Goal: Transaction & Acquisition: Purchase product/service

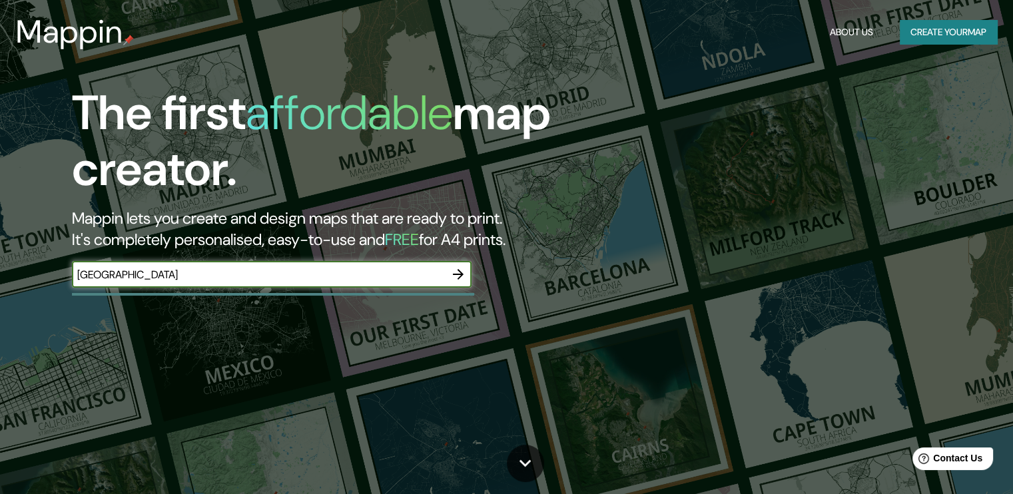
type input "[GEOGRAPHIC_DATA]"
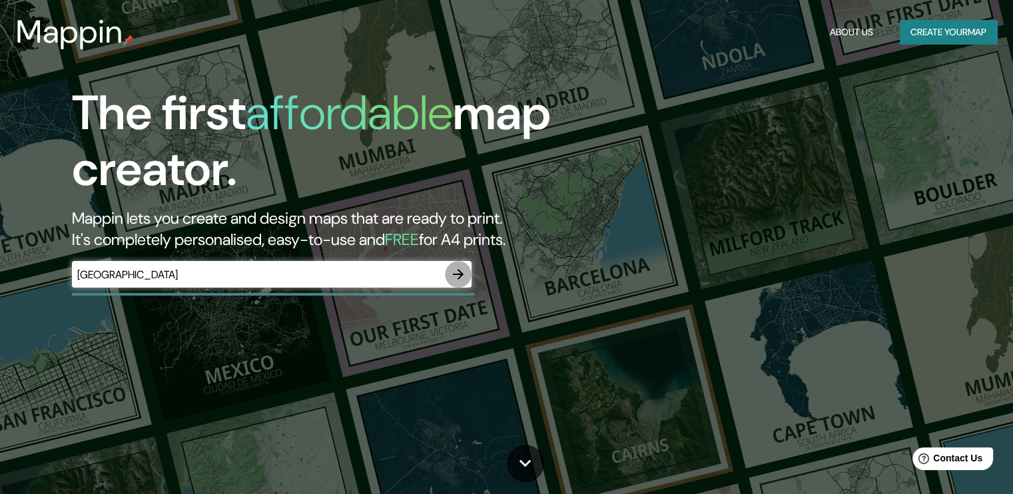
click at [461, 270] on icon "button" at bounding box center [458, 274] width 16 height 16
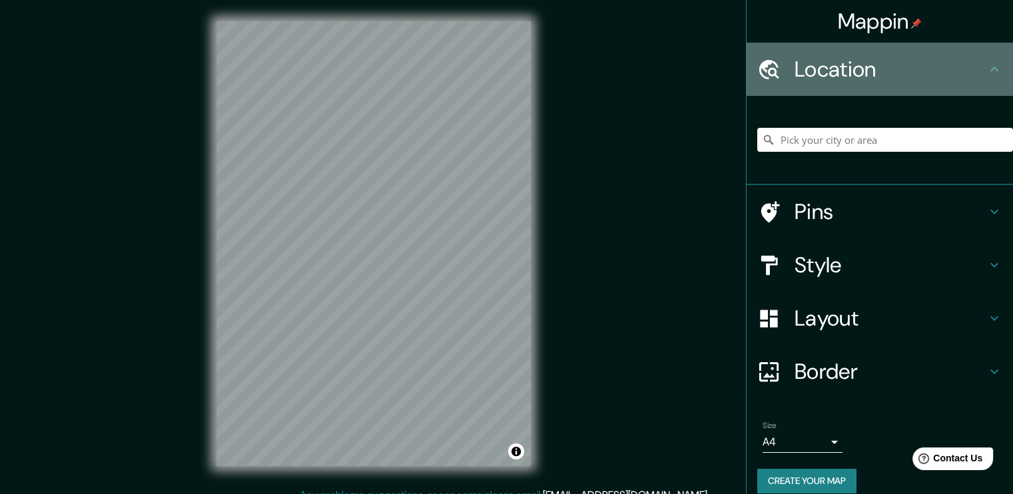
click at [914, 79] on h4 "Location" at bounding box center [890, 69] width 192 height 27
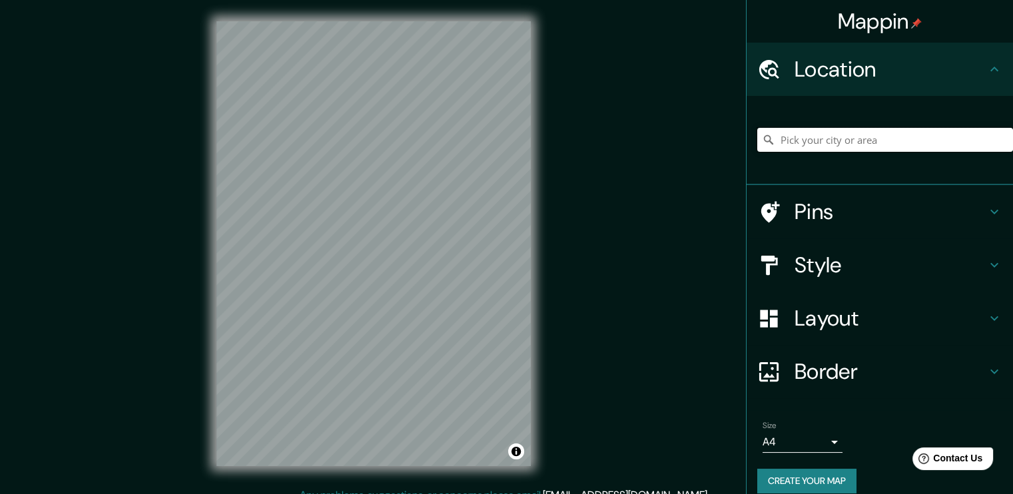
click at [882, 133] on input "Pick your city or area" at bounding box center [885, 140] width 256 height 24
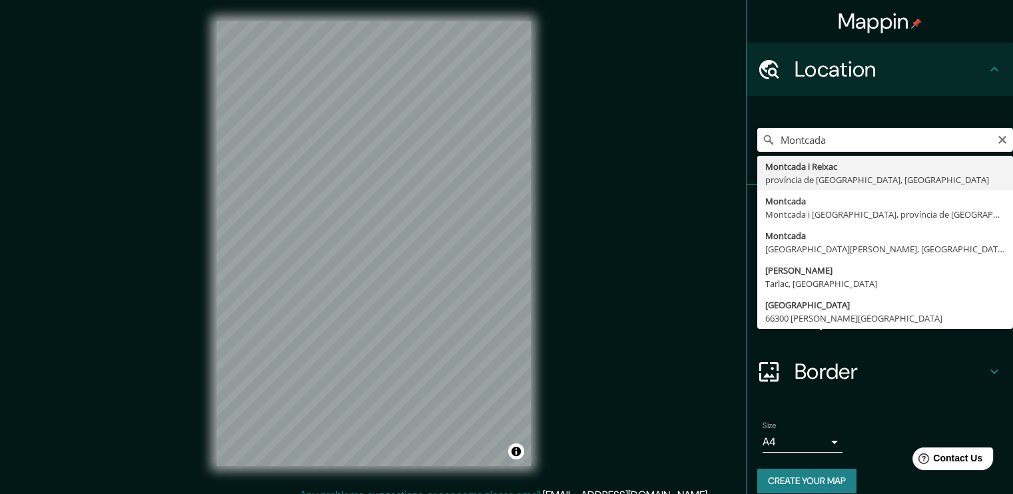
type input "Montcada i [GEOGRAPHIC_DATA], província de [GEOGRAPHIC_DATA], [GEOGRAPHIC_DATA]"
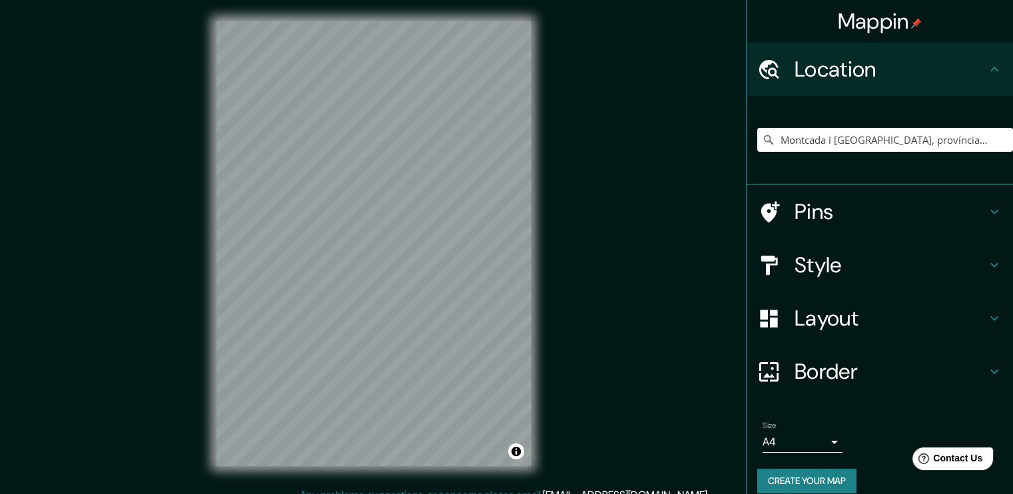
click at [888, 212] on h4 "Pins" at bounding box center [890, 211] width 192 height 27
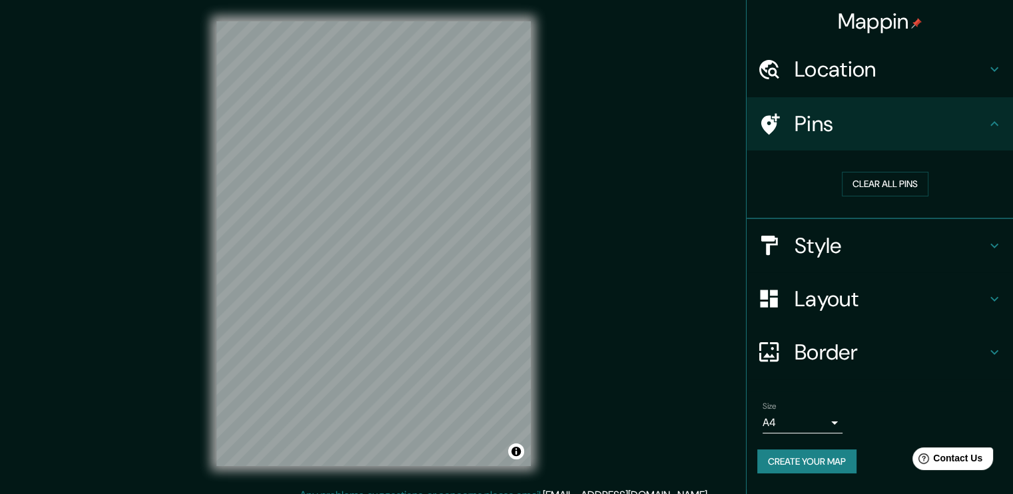
drag, startPoint x: 938, startPoint y: 129, endPoint x: 937, endPoint y: 144, distance: 14.7
click at [938, 129] on h4 "Pins" at bounding box center [890, 124] width 192 height 27
click at [969, 252] on h4 "Style" at bounding box center [890, 245] width 192 height 27
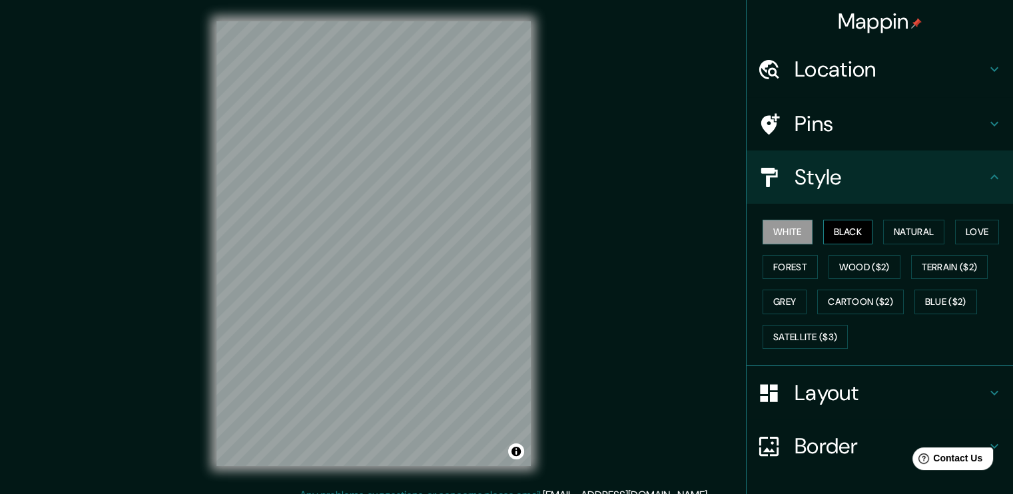
click at [828, 228] on button "Black" at bounding box center [848, 232] width 50 height 25
click at [906, 233] on button "Natural" at bounding box center [913, 232] width 61 height 25
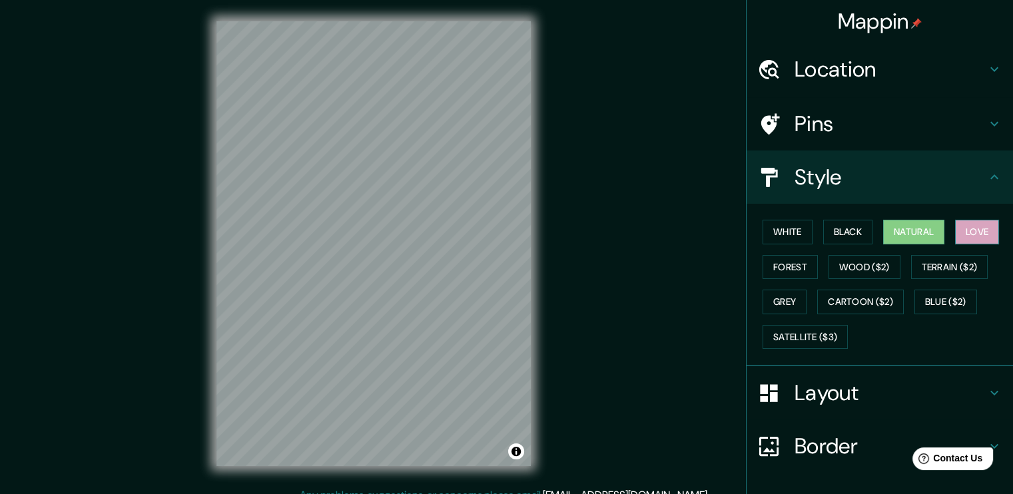
click at [960, 235] on button "Love" at bounding box center [977, 232] width 44 height 25
click at [954, 271] on button "Terrain ($2)" at bounding box center [949, 267] width 77 height 25
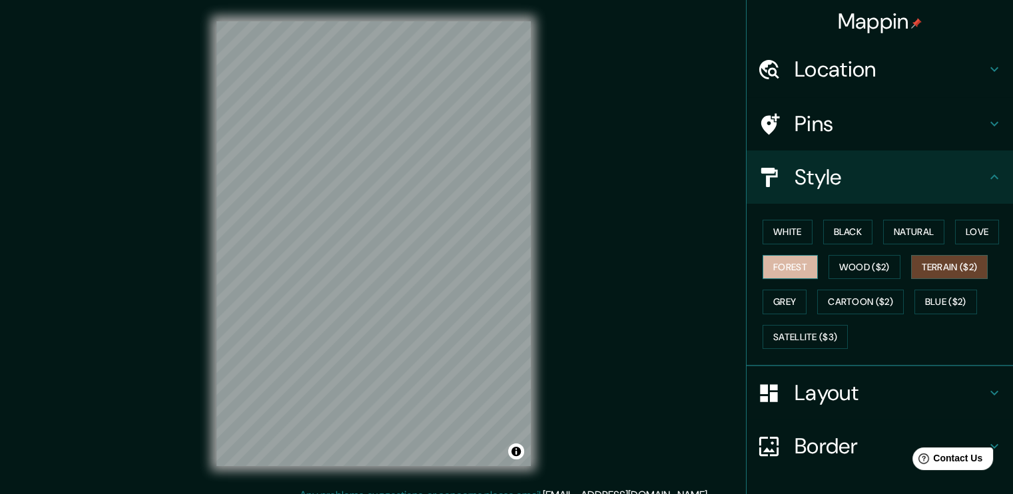
click at [786, 261] on button "Forest" at bounding box center [789, 267] width 55 height 25
click at [782, 298] on button "Grey" at bounding box center [784, 302] width 44 height 25
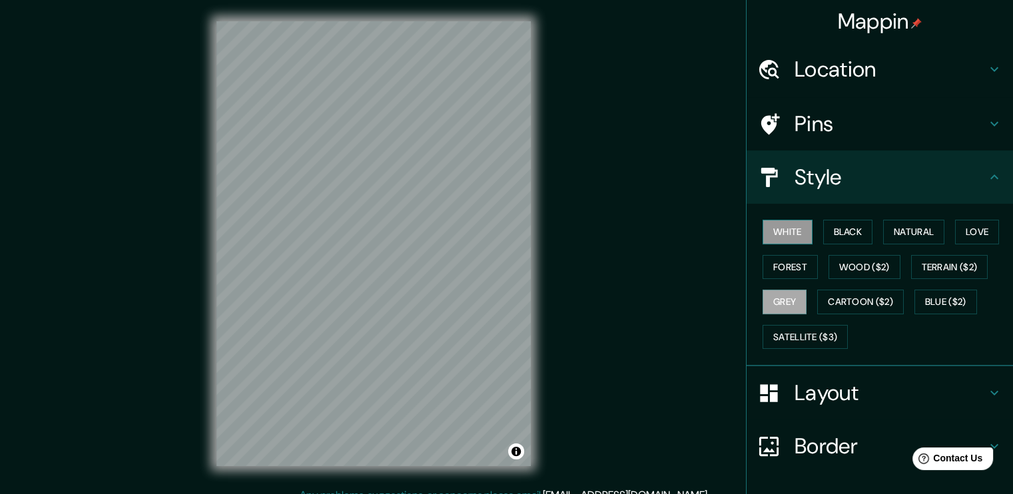
click at [786, 229] on button "White" at bounding box center [787, 232] width 50 height 25
click at [844, 229] on button "Black" at bounding box center [848, 232] width 50 height 25
click at [790, 229] on button "White" at bounding box center [787, 232] width 50 height 25
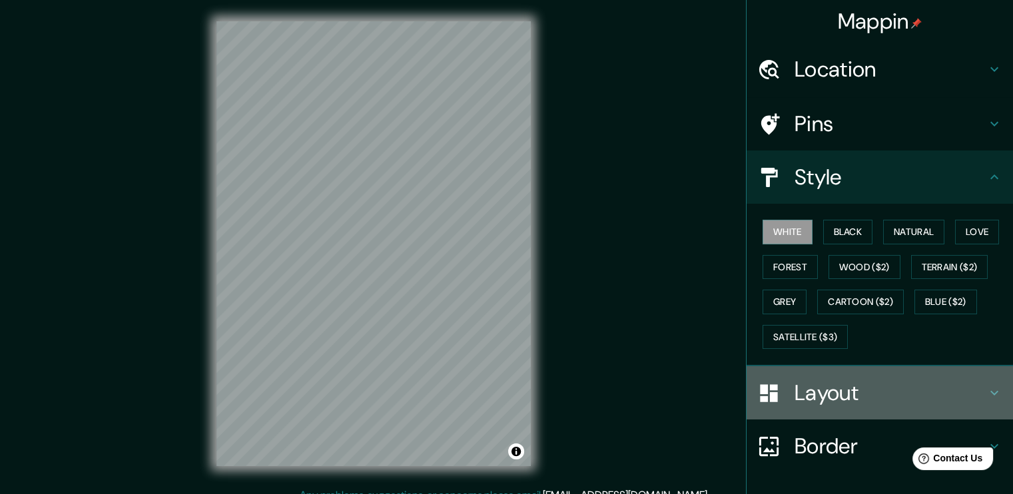
click at [838, 400] on h4 "Layout" at bounding box center [890, 393] width 192 height 27
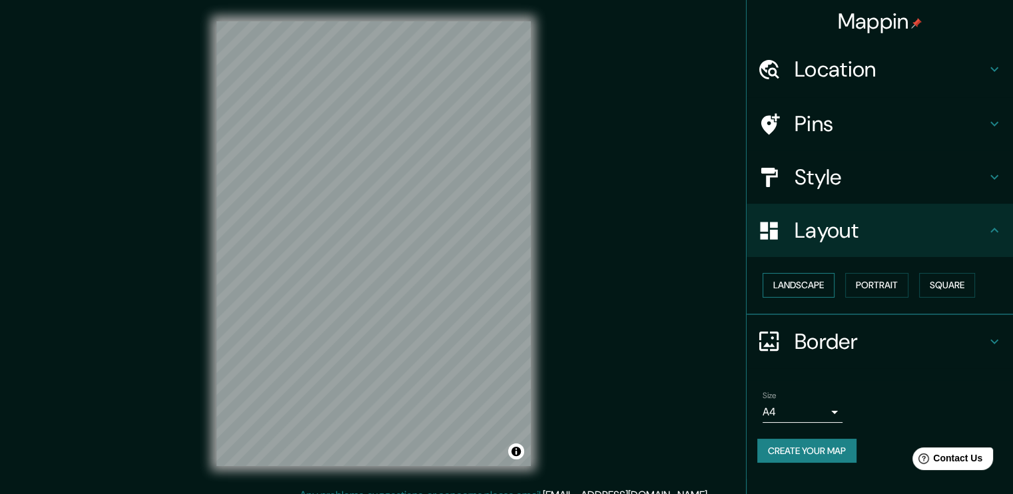
click at [822, 277] on button "Landscape" at bounding box center [798, 285] width 72 height 25
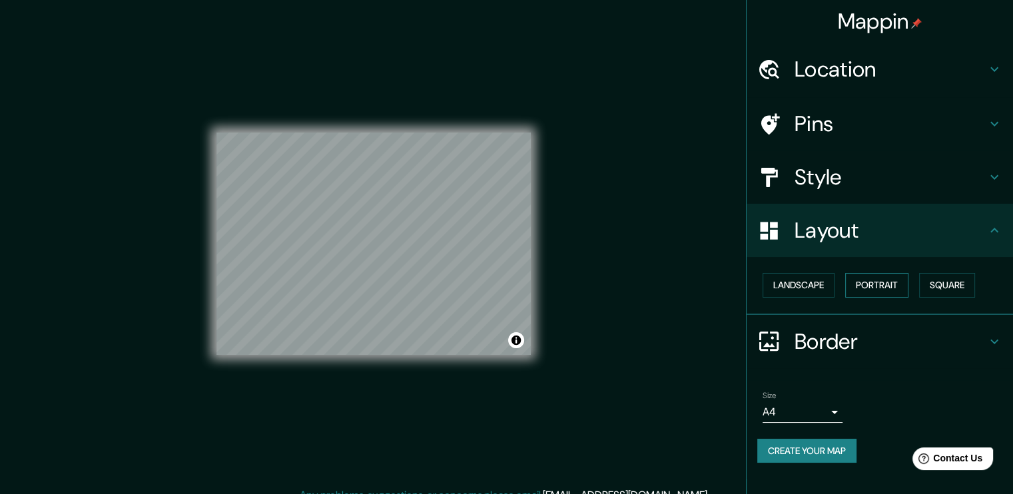
click at [901, 292] on button "Portrait" at bounding box center [876, 285] width 63 height 25
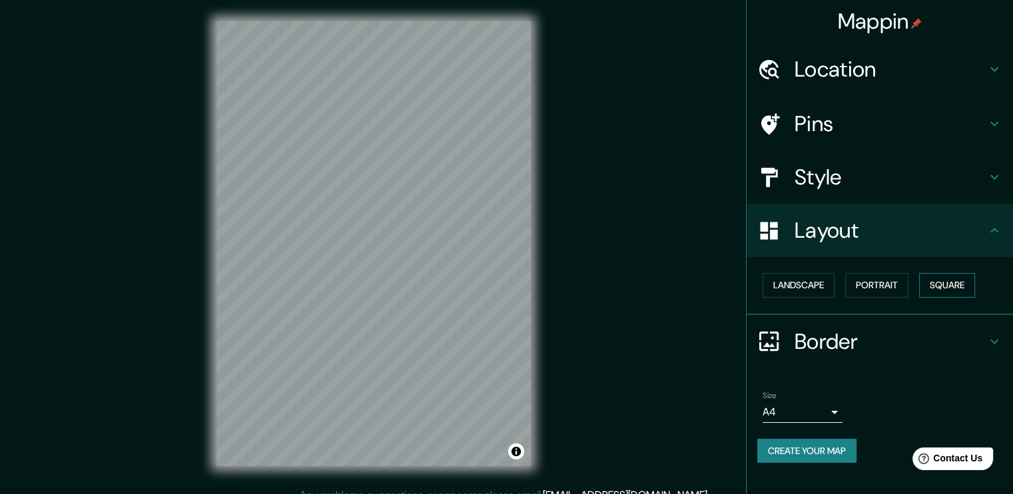
click at [960, 284] on button "Square" at bounding box center [947, 285] width 56 height 25
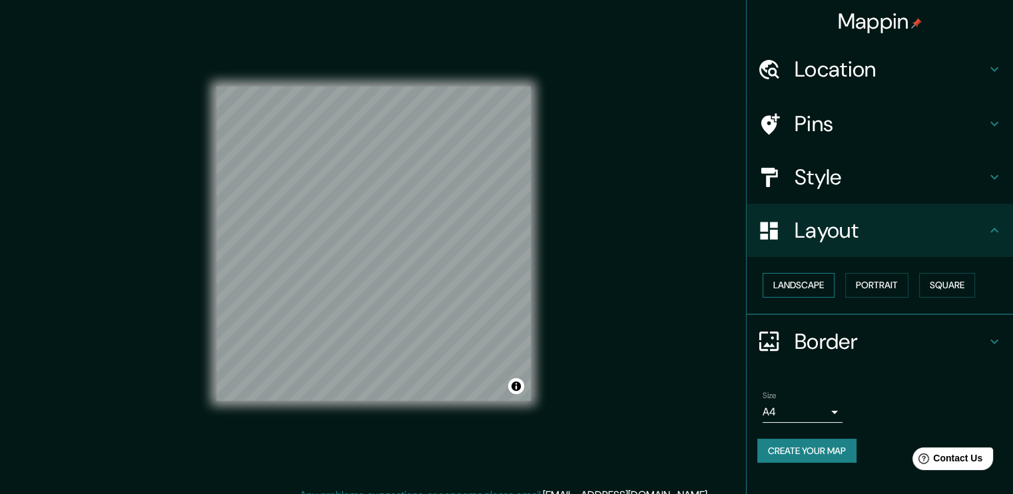
click at [815, 282] on button "Landscape" at bounding box center [798, 285] width 72 height 25
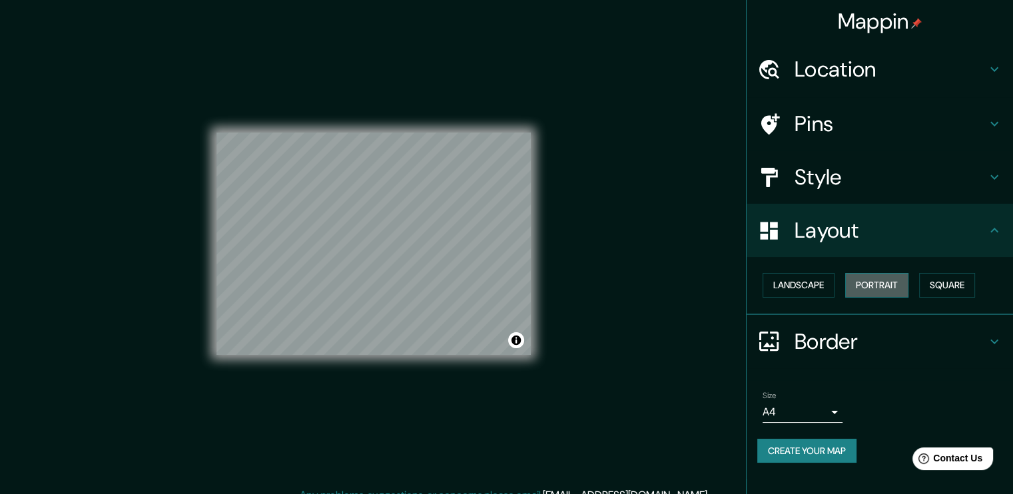
click at [880, 287] on button "Portrait" at bounding box center [876, 285] width 63 height 25
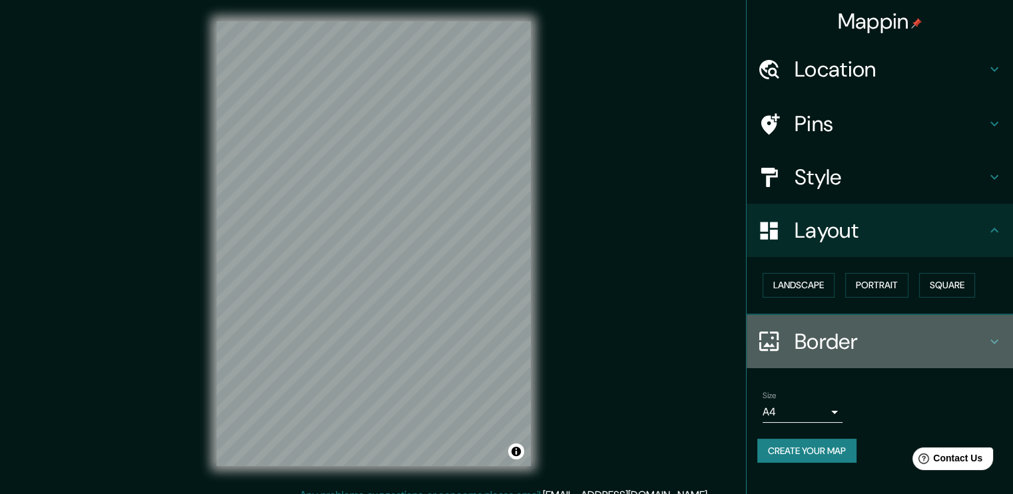
click at [888, 342] on h4 "Border" at bounding box center [890, 341] width 192 height 27
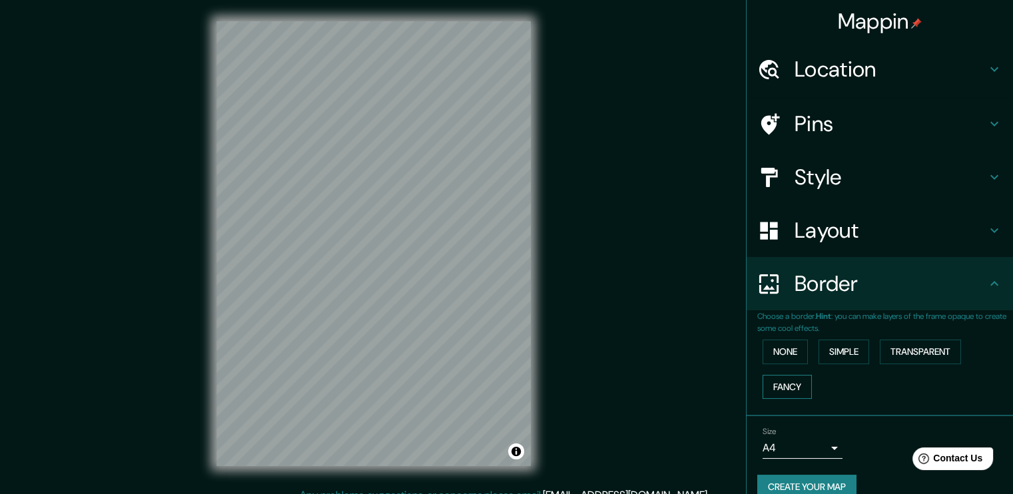
click at [780, 391] on button "Fancy" at bounding box center [786, 387] width 49 height 25
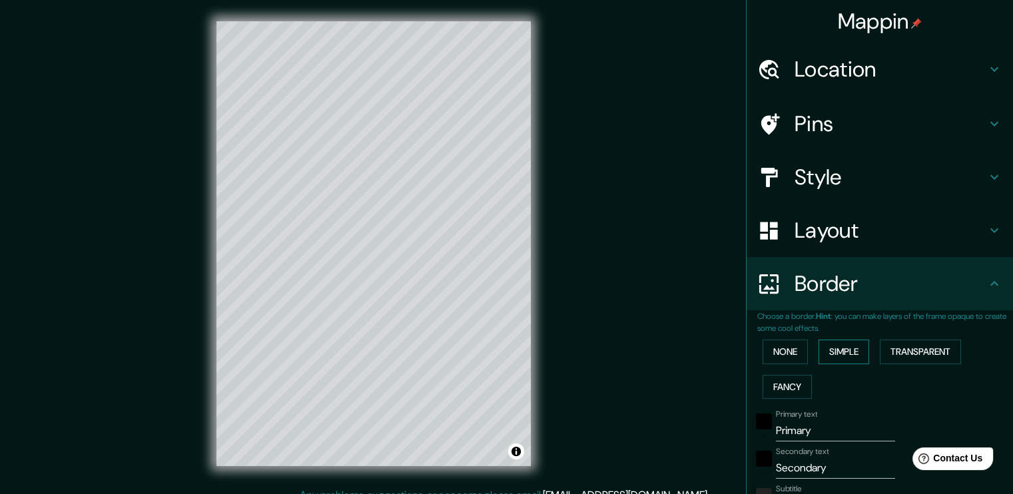
click at [844, 348] on button "Simple" at bounding box center [843, 352] width 51 height 25
click at [927, 348] on button "Transparent" at bounding box center [920, 352] width 81 height 25
click at [790, 344] on button "None" at bounding box center [784, 352] width 45 height 25
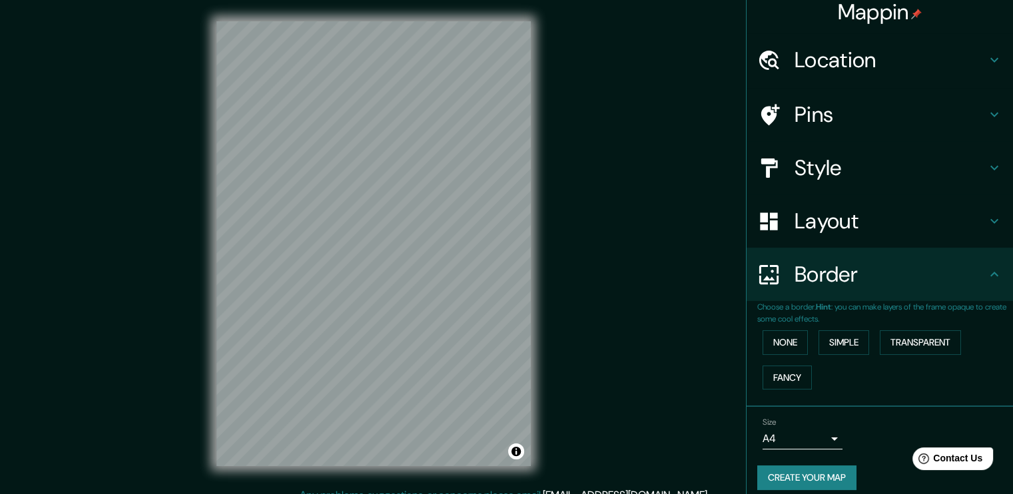
scroll to position [19, 0]
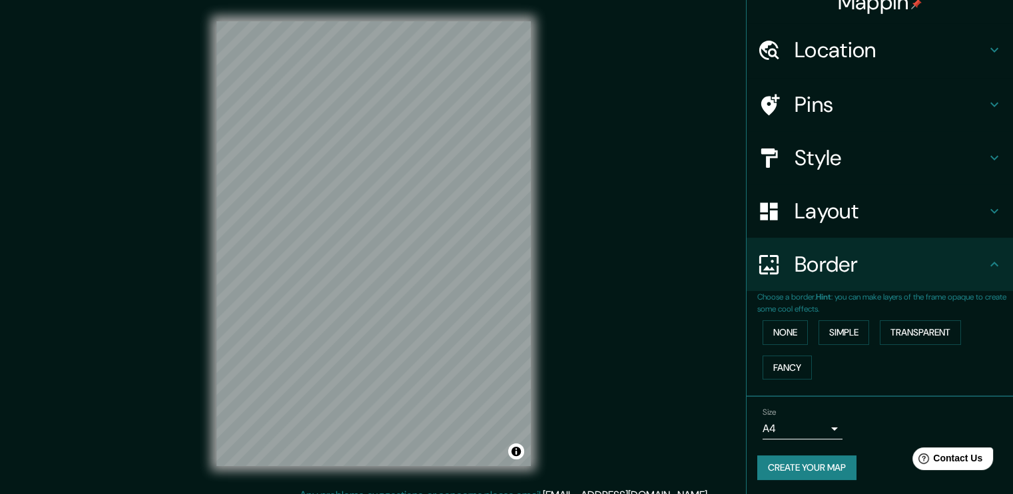
click at [824, 208] on h4 "Layout" at bounding box center [890, 211] width 192 height 27
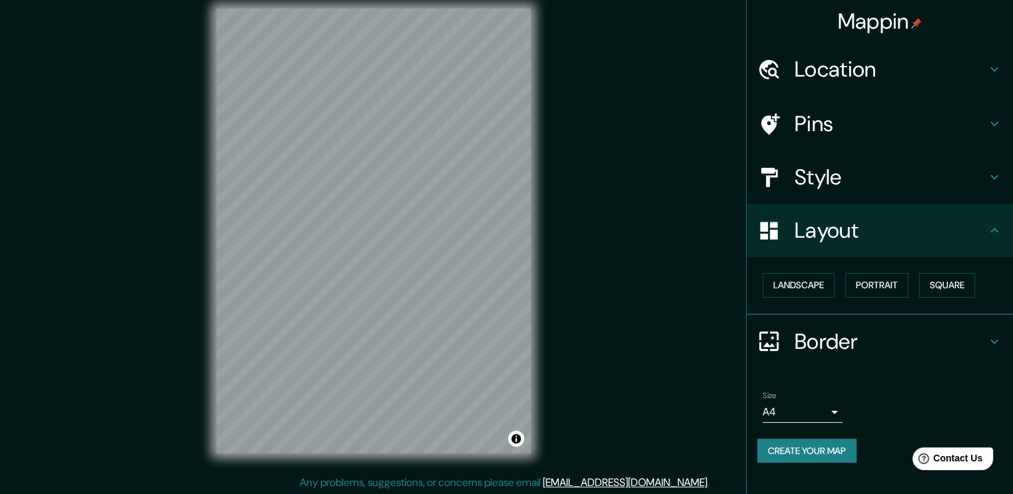
scroll to position [14, 0]
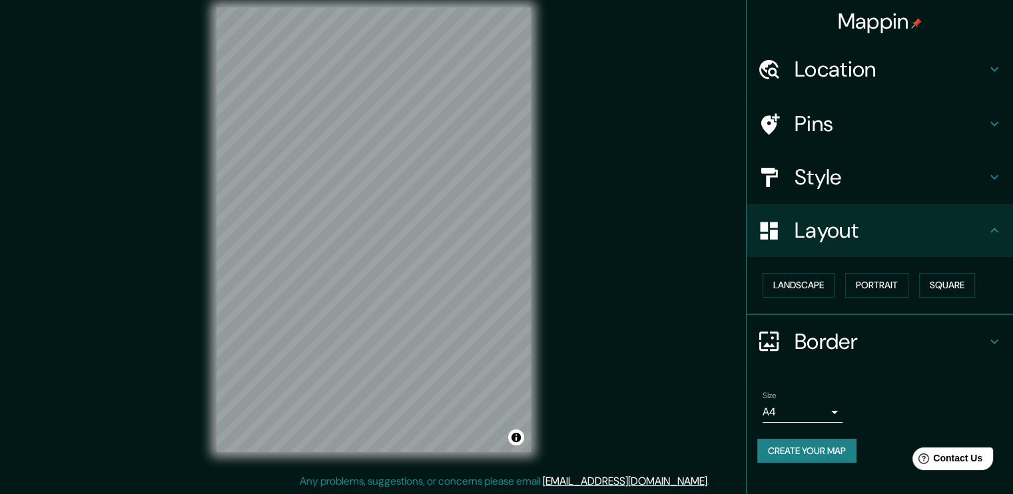
click at [832, 413] on body "Mappin Location [GEOGRAPHIC_DATA], [GEOGRAPHIC_DATA], [GEOGRAPHIC_DATA] Pins St…" at bounding box center [506, 233] width 1013 height 494
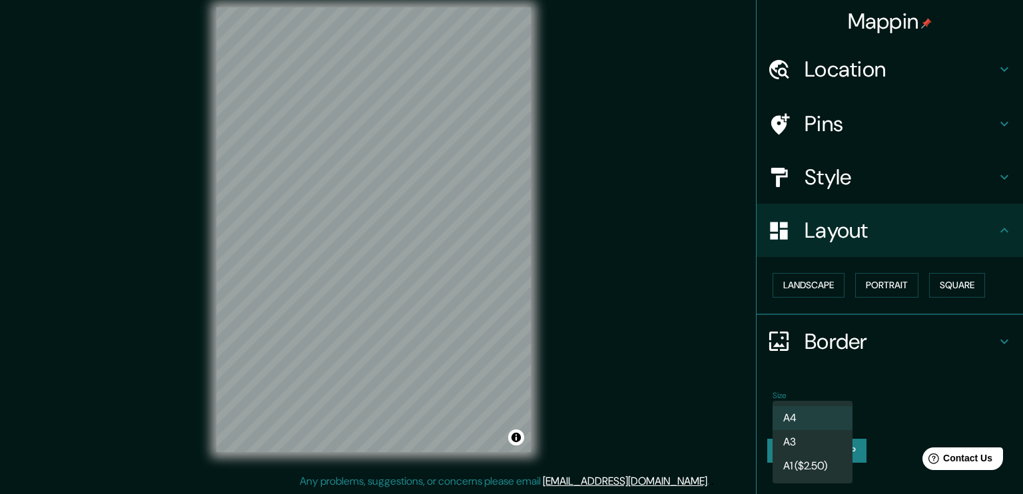
click at [828, 443] on li "A3" at bounding box center [812, 442] width 80 height 24
type input "a4"
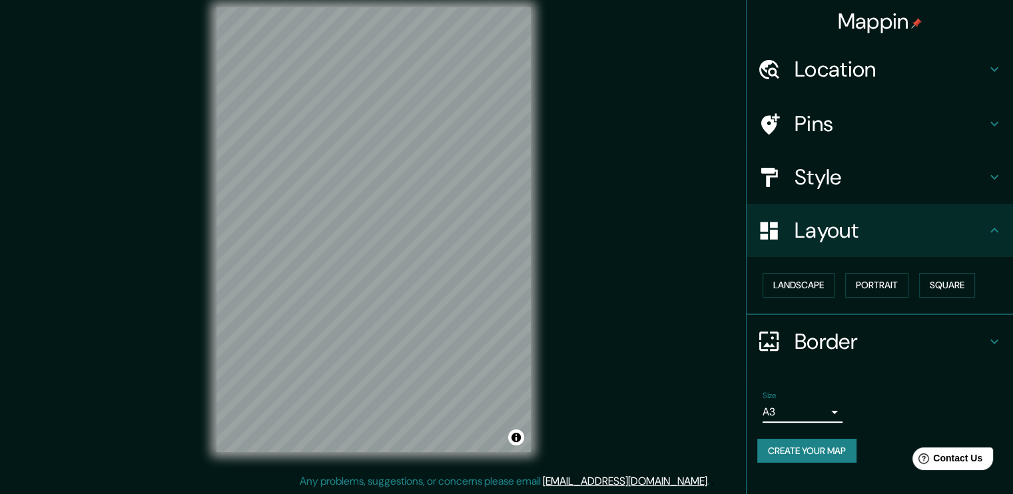
click at [847, 182] on h4 "Style" at bounding box center [890, 177] width 192 height 27
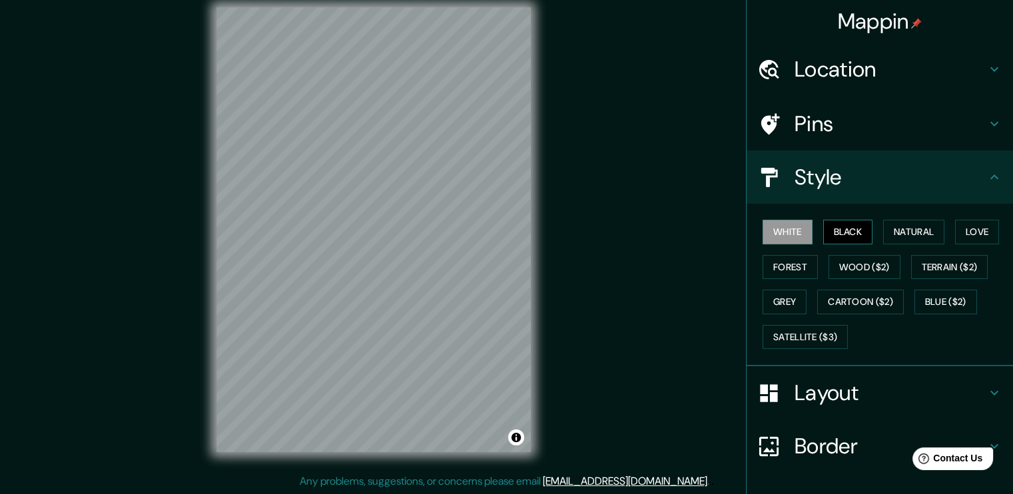
click at [850, 237] on button "Black" at bounding box center [848, 232] width 50 height 25
click at [910, 224] on button "Natural" at bounding box center [913, 232] width 61 height 25
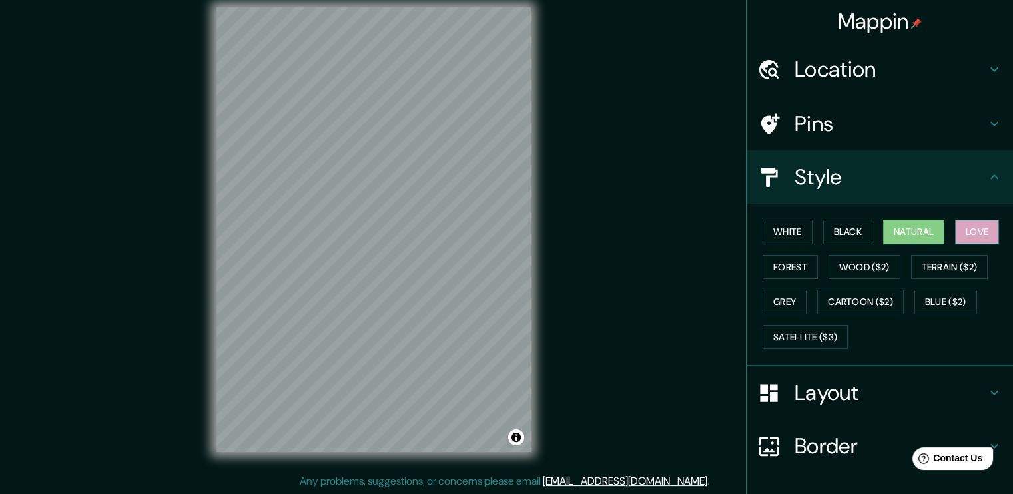
click at [964, 226] on button "Love" at bounding box center [977, 232] width 44 height 25
